Goal: Task Accomplishment & Management: Understand process/instructions

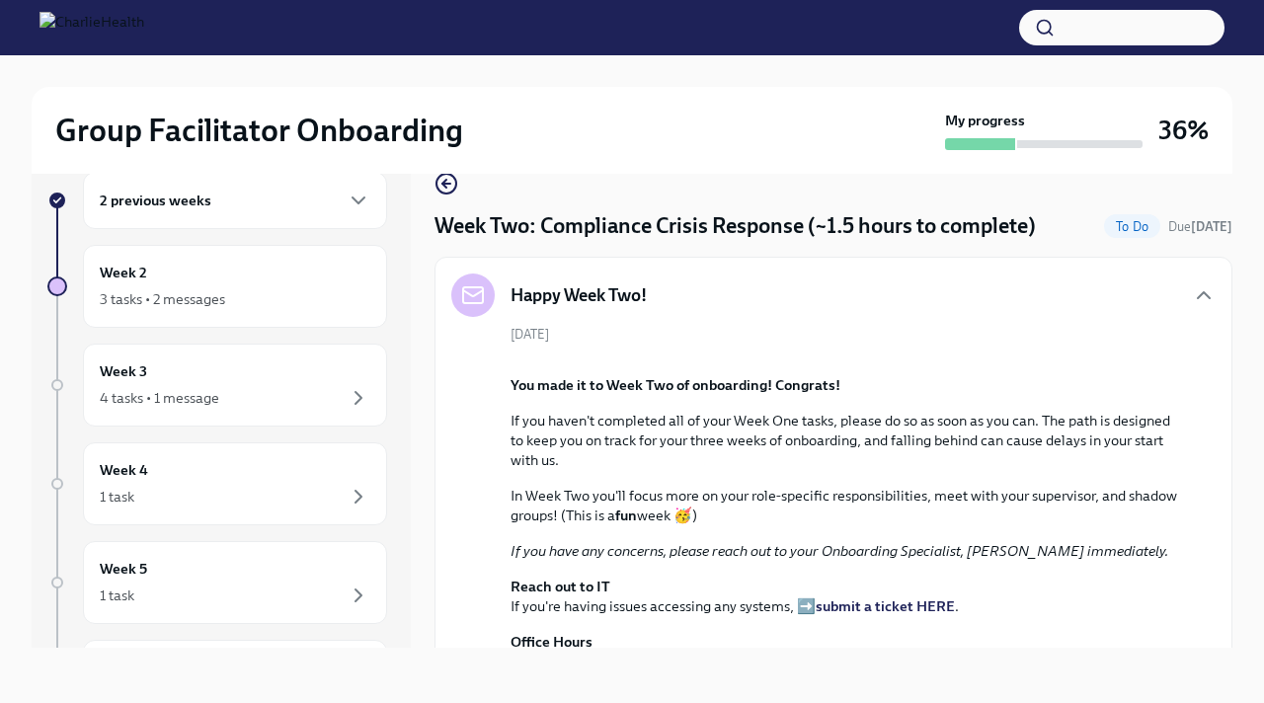
scroll to position [1293, 0]
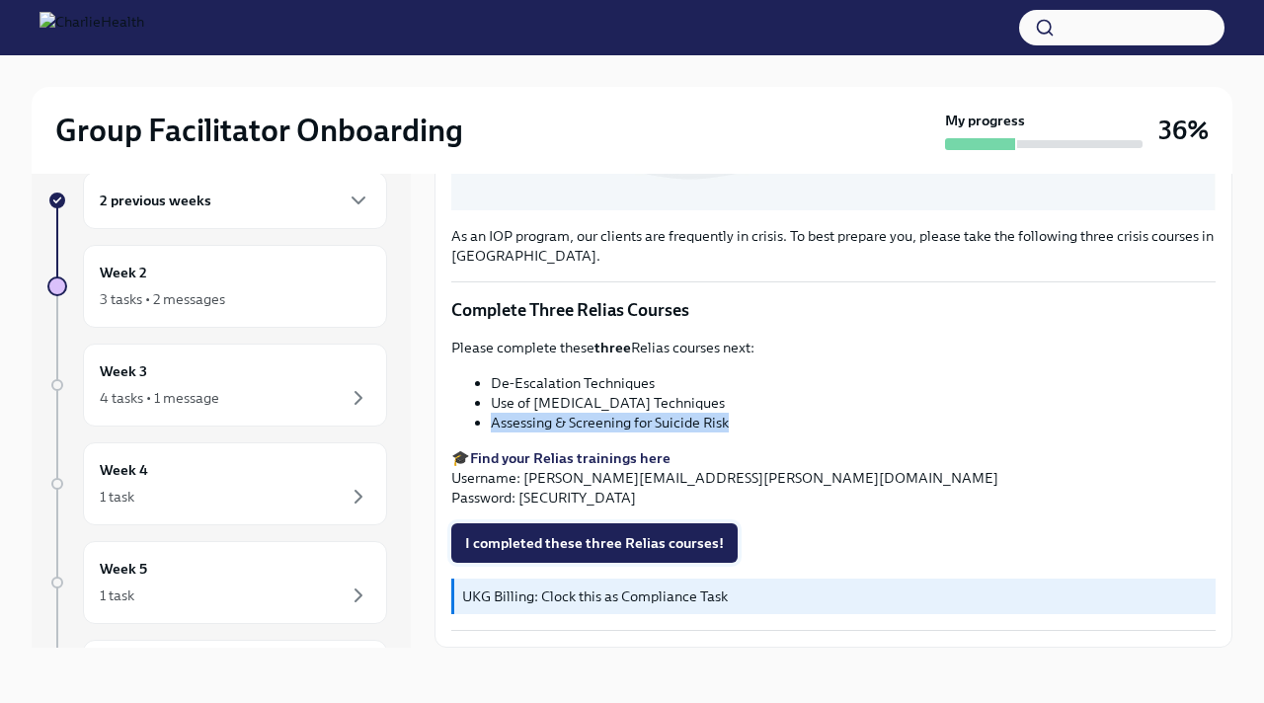
click at [658, 529] on button "I completed these three Relias courses!" at bounding box center [594, 543] width 286 height 40
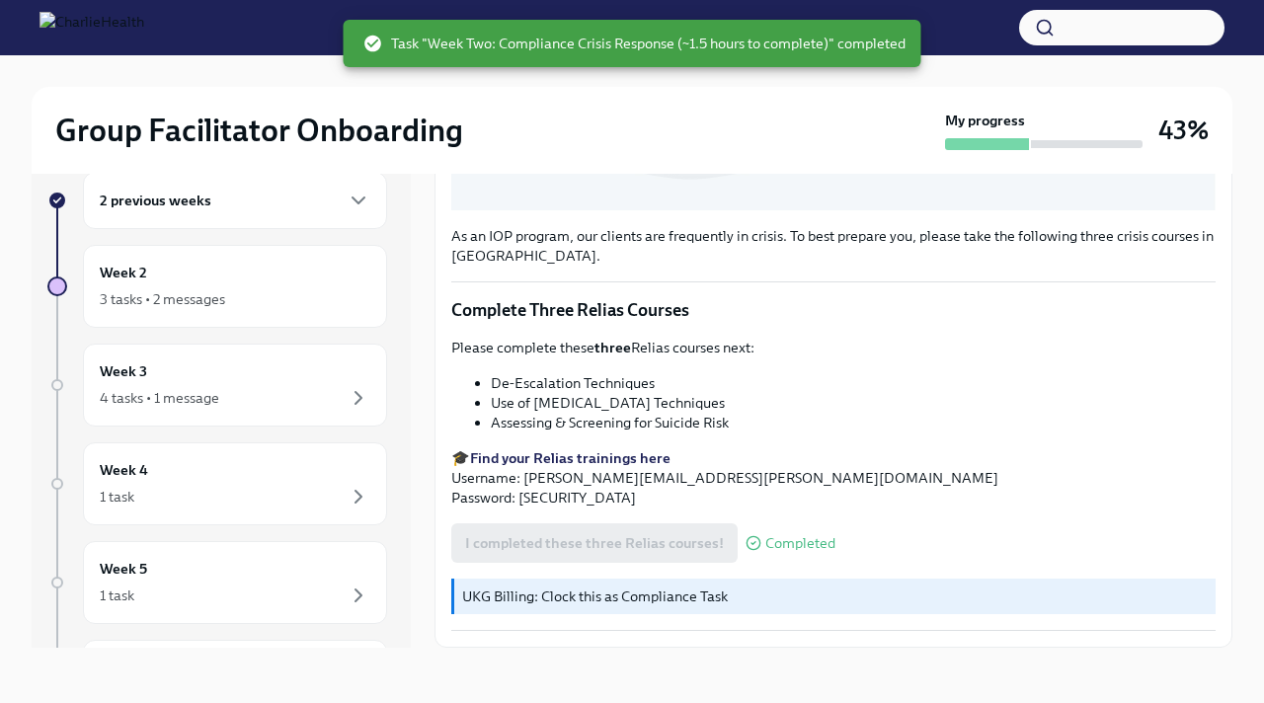
click at [650, 399] on li "Use of [MEDICAL_DATA] Techniques" at bounding box center [853, 403] width 725 height 20
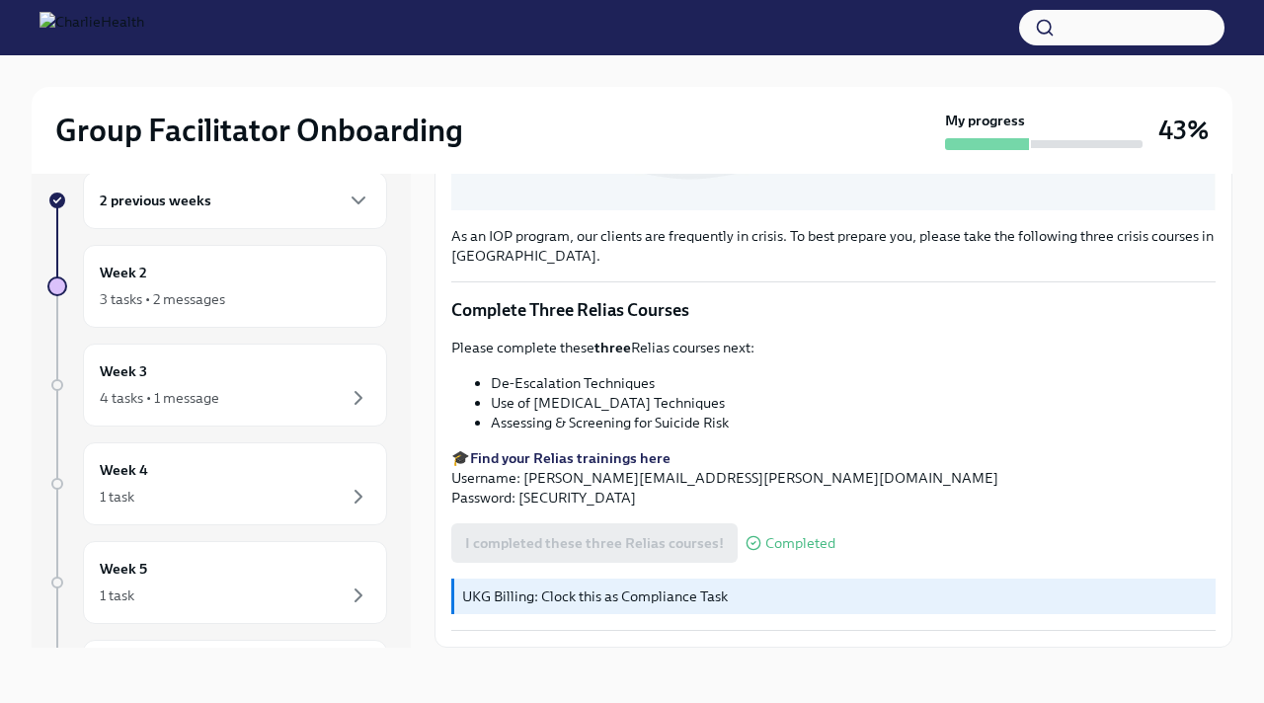
click at [605, 364] on div "Please complete these three Relias courses next: De-Escalation Techniques Use o…" at bounding box center [833, 423] width 764 height 170
click at [605, 381] on li "De-Escalation Techniques" at bounding box center [853, 383] width 725 height 20
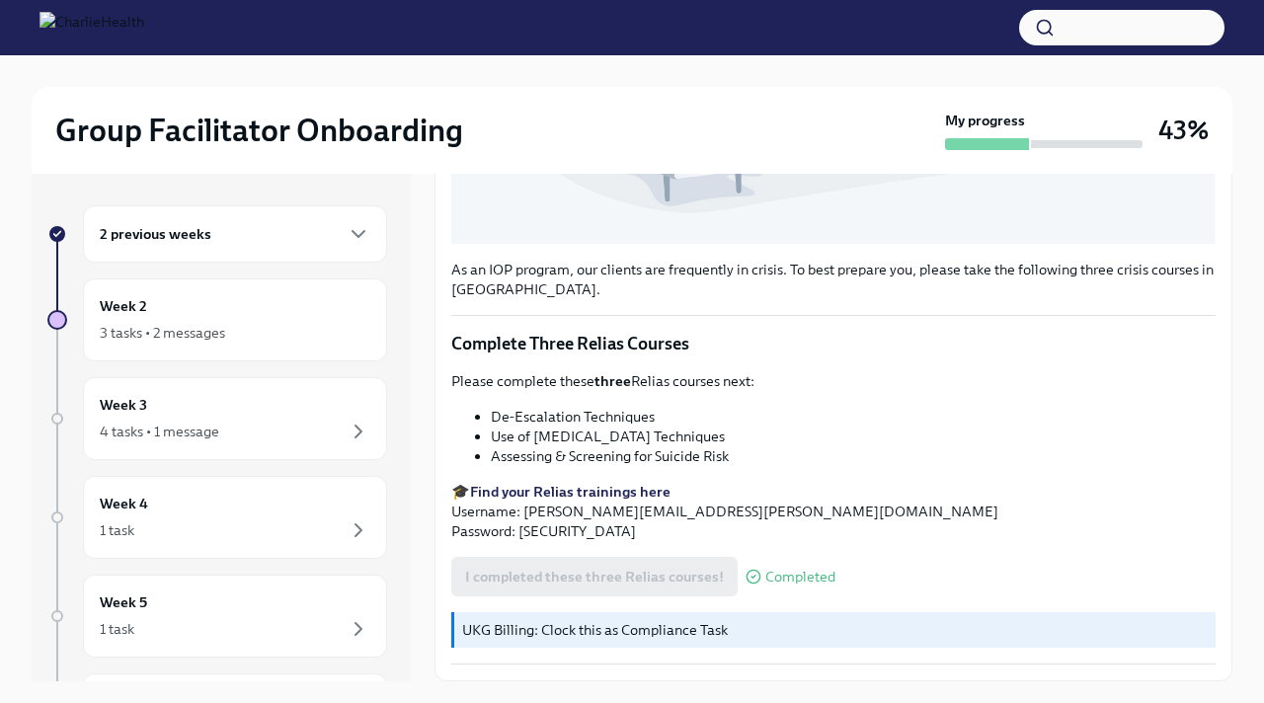
scroll to position [34, 0]
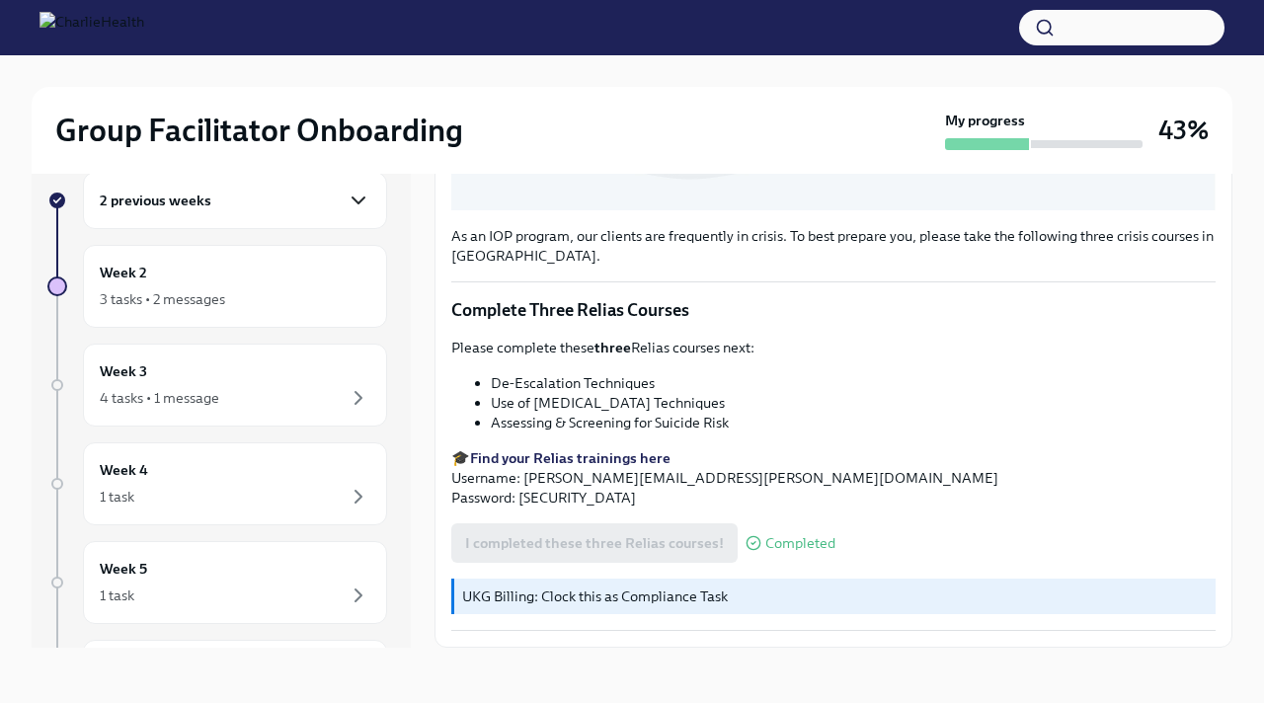
click at [365, 198] on icon "button" at bounding box center [359, 201] width 24 height 24
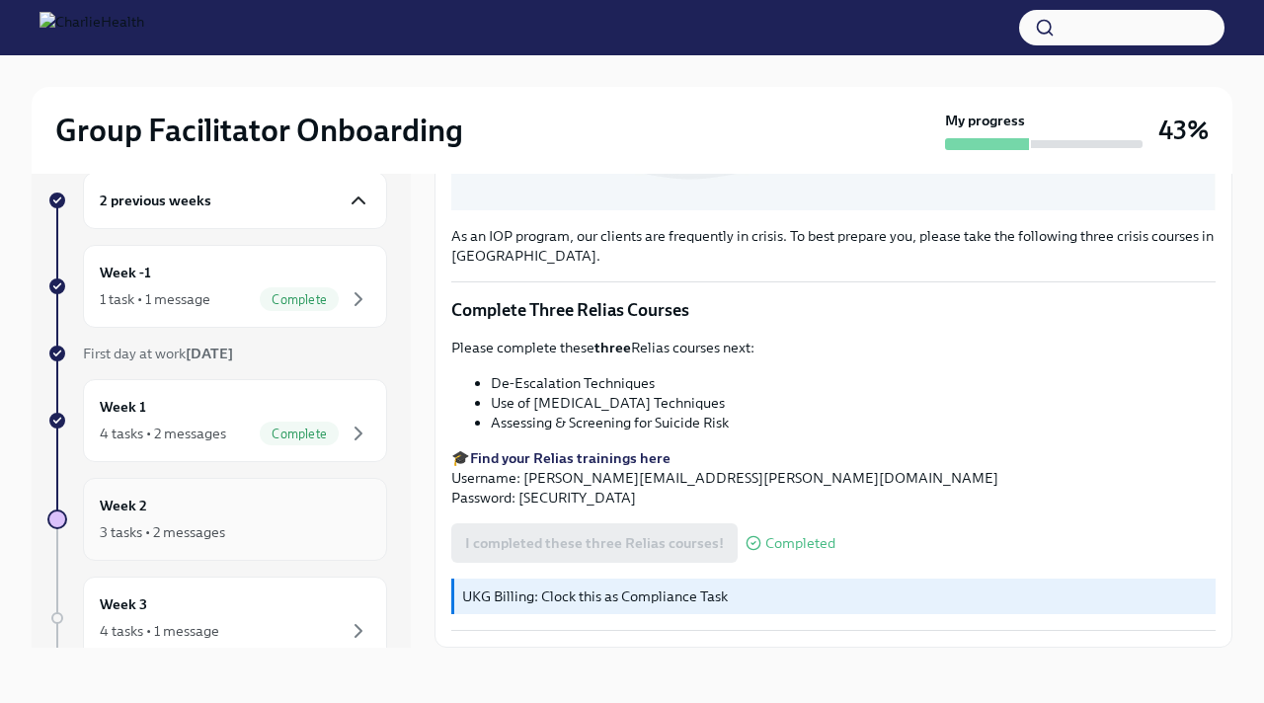
click at [277, 533] on div "3 tasks • 2 messages" at bounding box center [235, 533] width 271 height 24
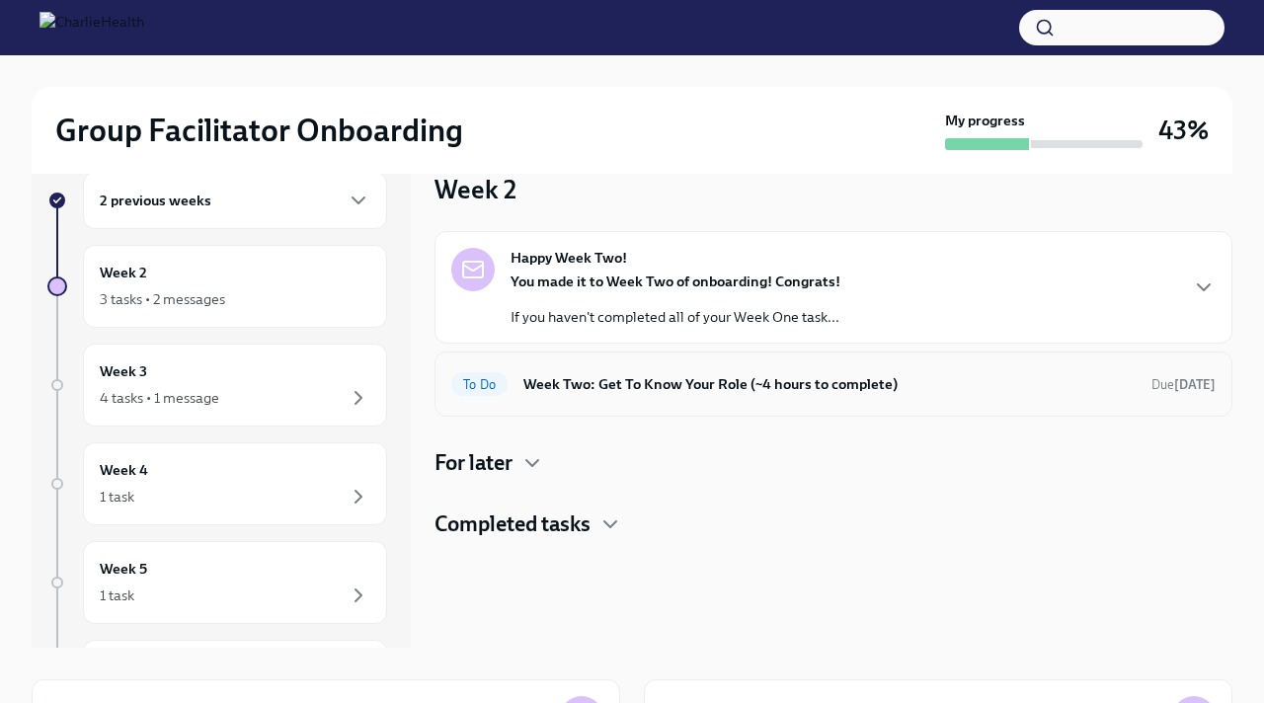
click at [940, 396] on div "To Do Week Two: Get To Know Your Role (~4 hours to complete) Due [DATE]" at bounding box center [833, 384] width 764 height 32
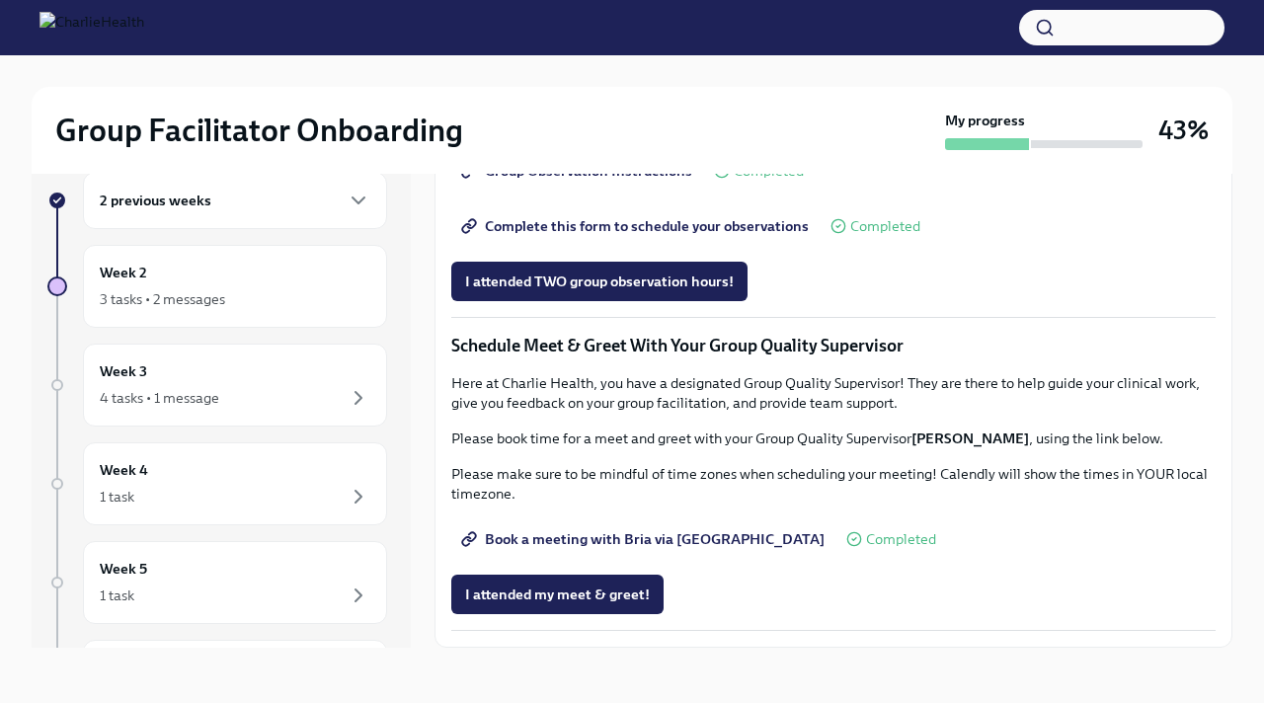
scroll to position [1755, 0]
click at [258, 303] on div "3 tasks • 2 messages" at bounding box center [235, 299] width 271 height 24
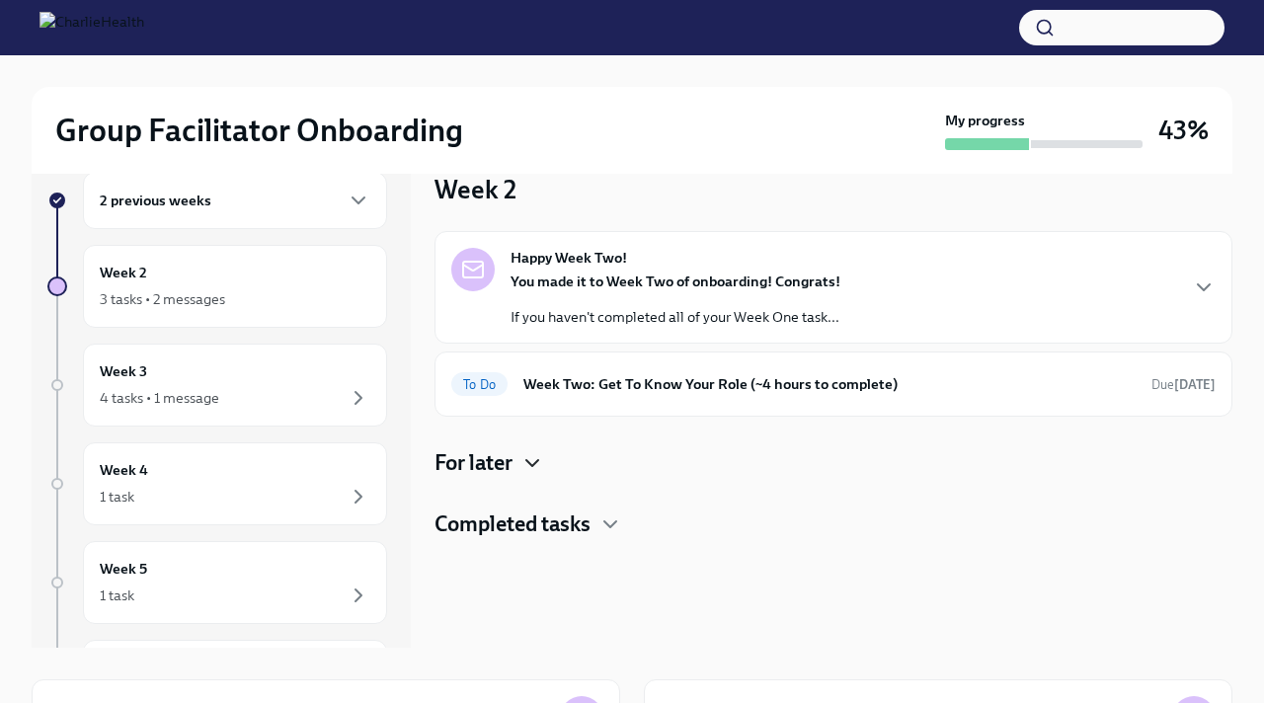
click at [527, 458] on icon "button" at bounding box center [533, 463] width 24 height 24
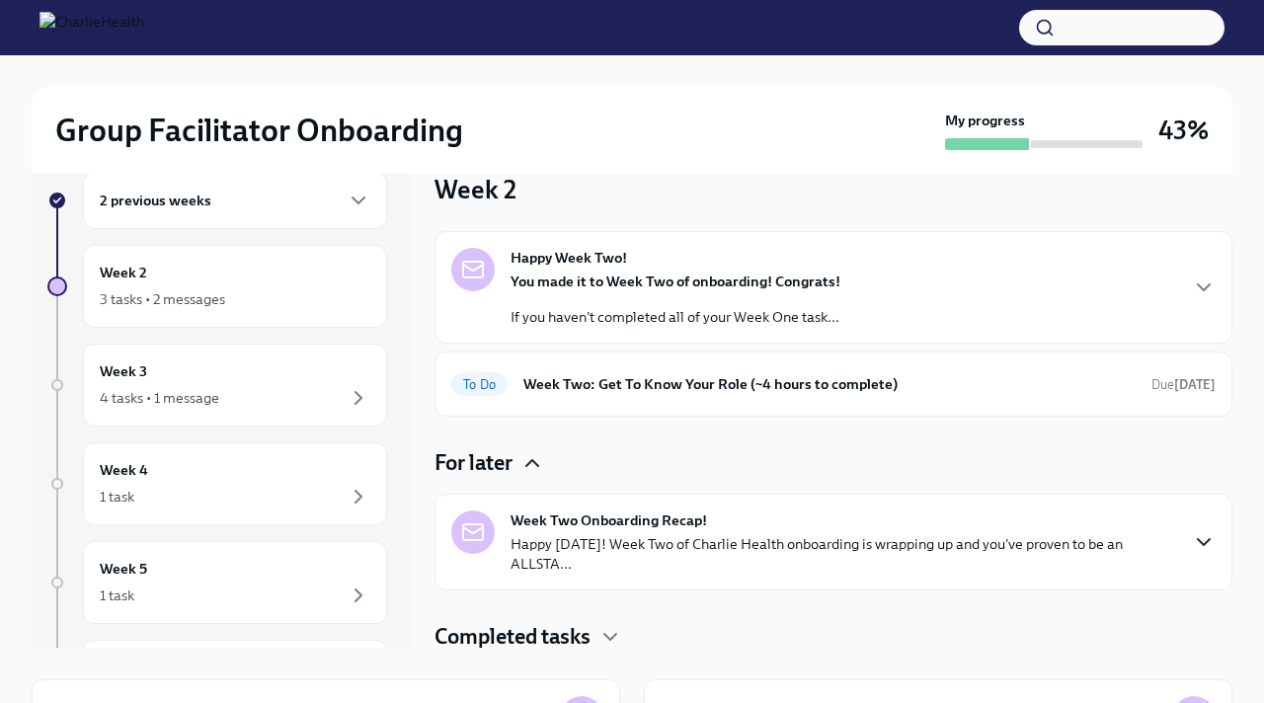
click at [1211, 547] on icon "button" at bounding box center [1204, 542] width 24 height 24
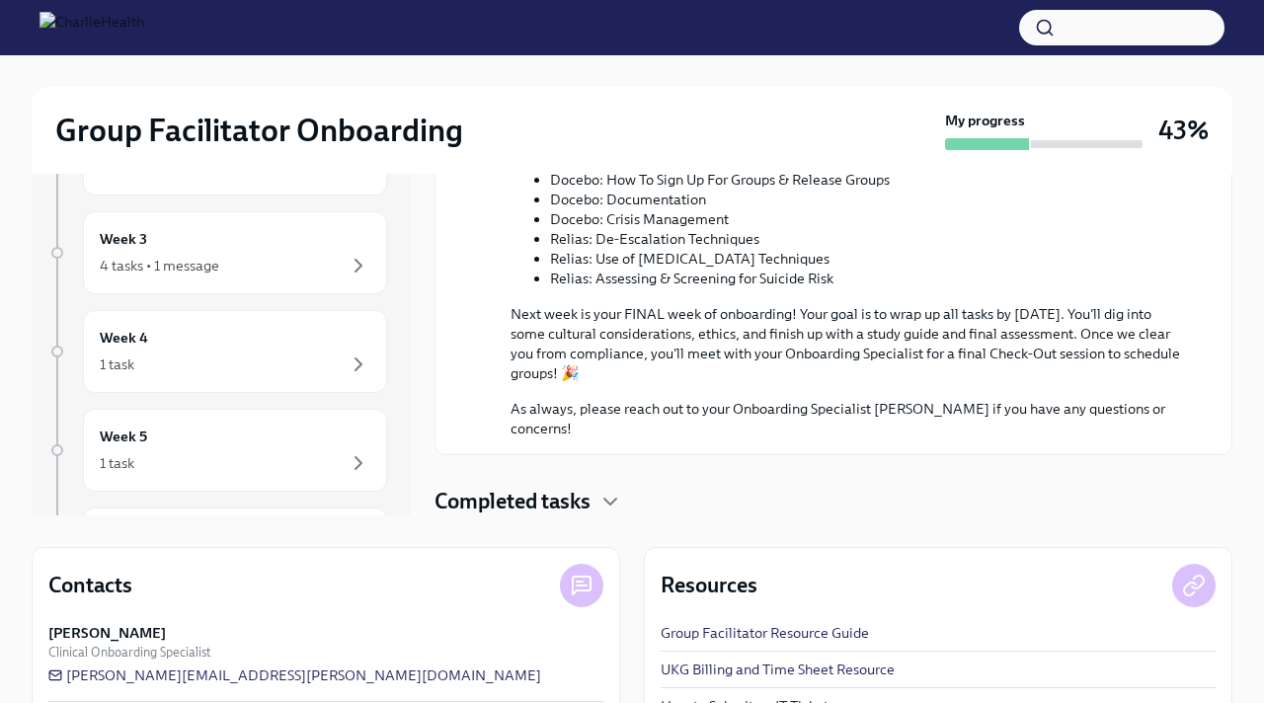
scroll to position [185, 0]
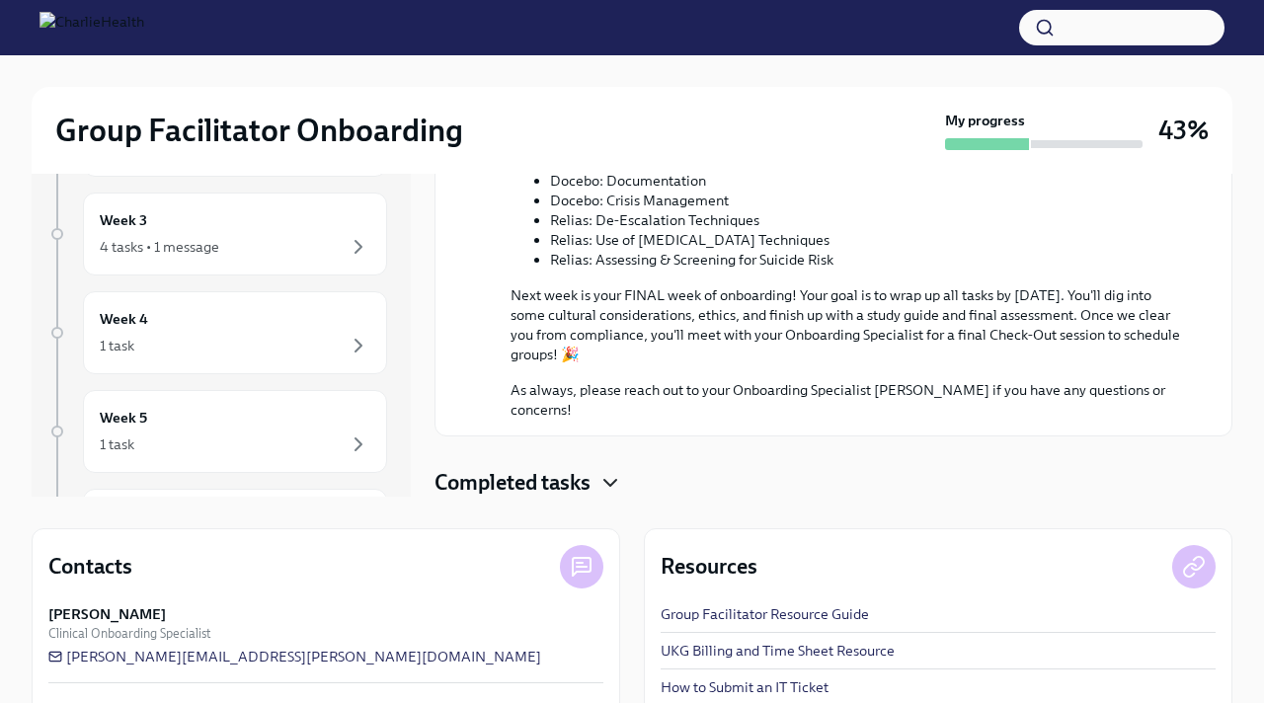
click at [619, 478] on icon "button" at bounding box center [611, 483] width 24 height 24
click at [613, 481] on icon "button" at bounding box center [610, 483] width 12 height 6
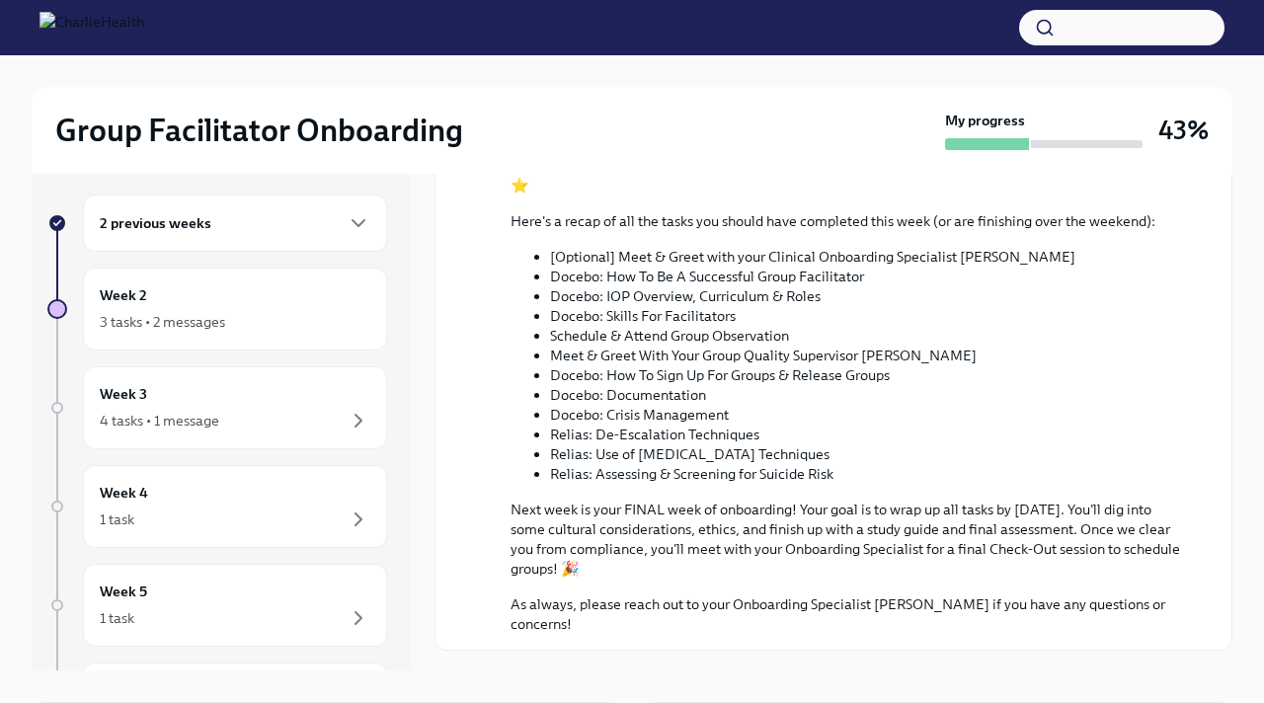
scroll to position [7, 0]
